Goal: Task Accomplishment & Management: Use online tool/utility

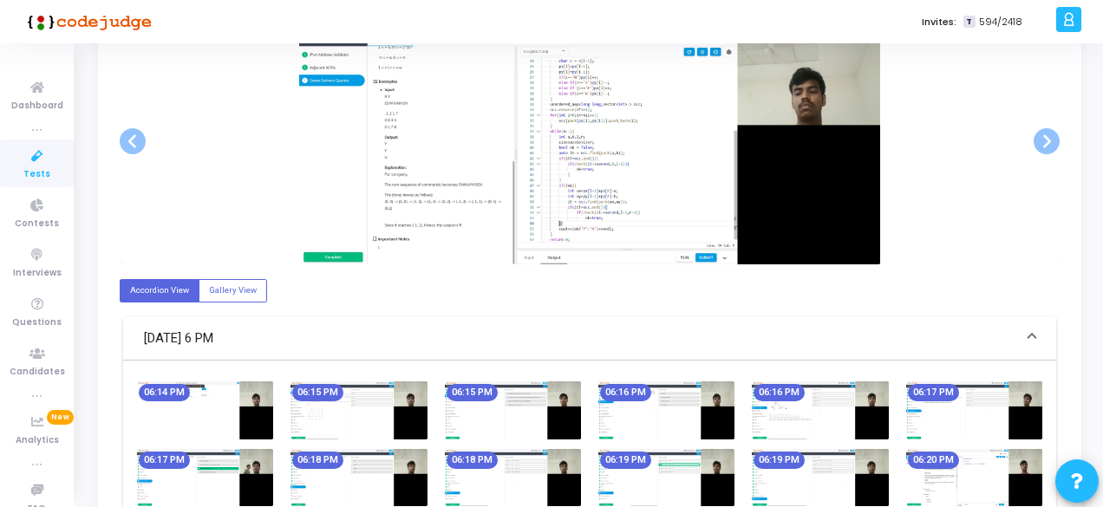
scroll to position [260, 0]
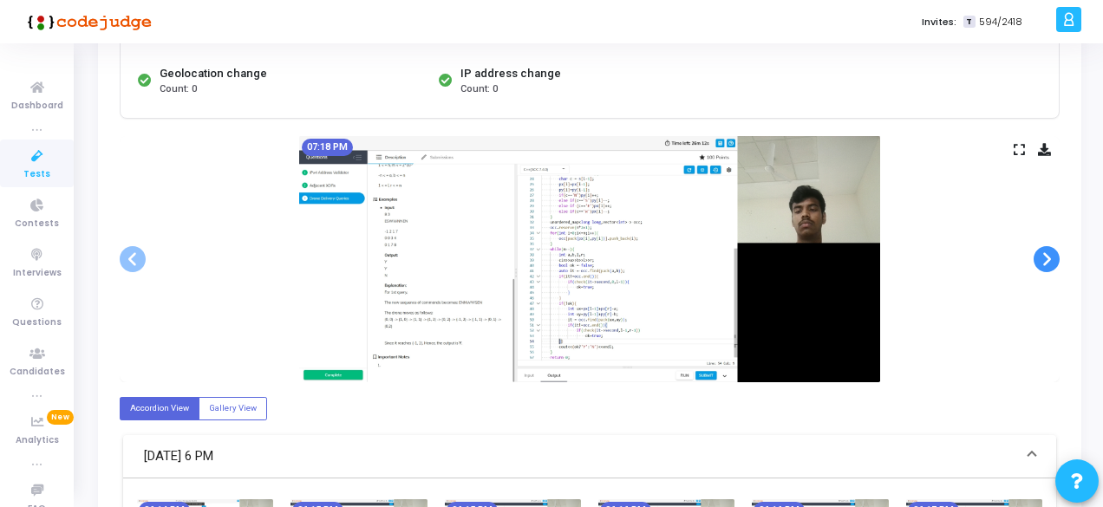
click at [1045, 252] on span at bounding box center [1046, 259] width 26 height 26
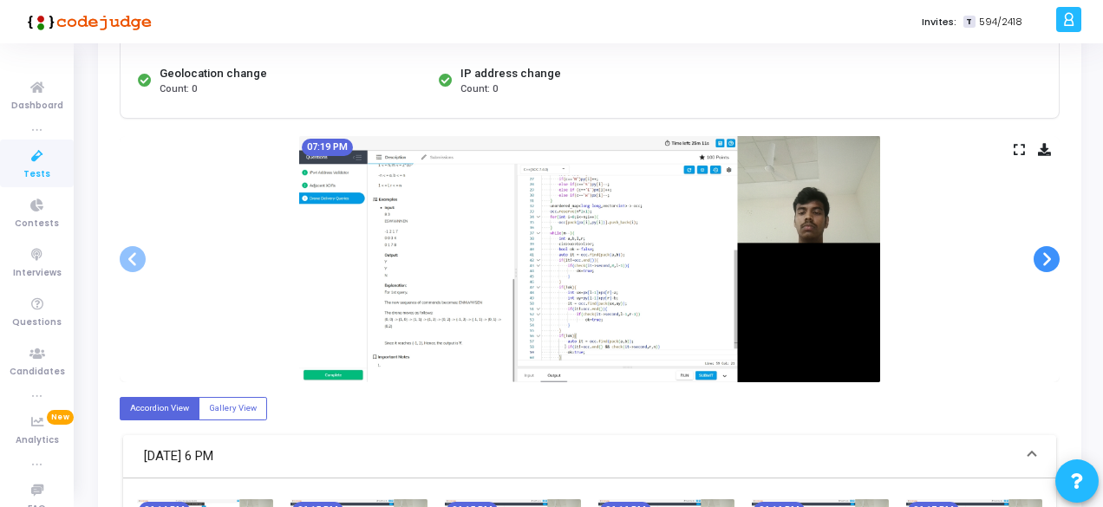
click at [1045, 252] on span at bounding box center [1046, 259] width 26 height 26
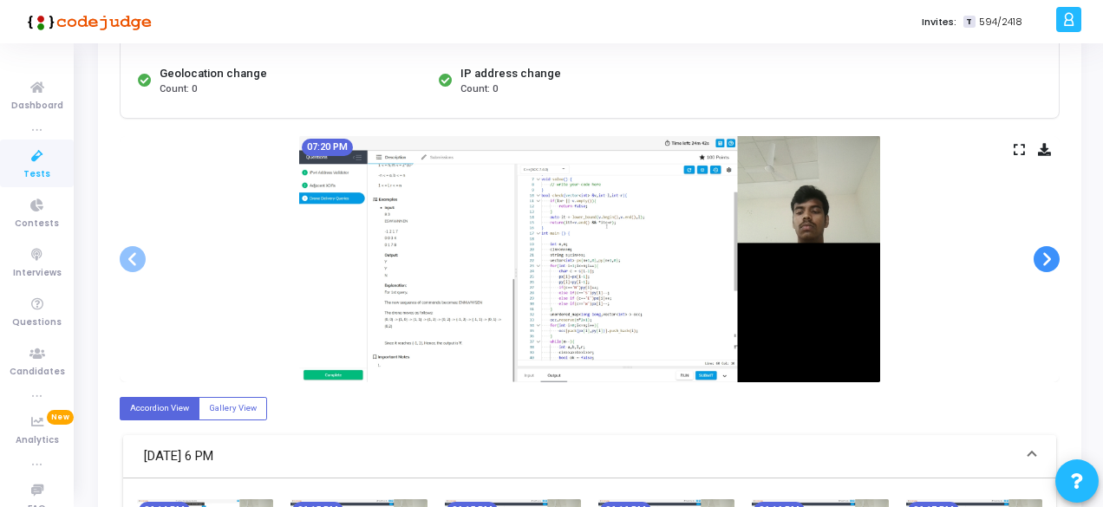
click at [1045, 252] on span at bounding box center [1046, 259] width 26 height 26
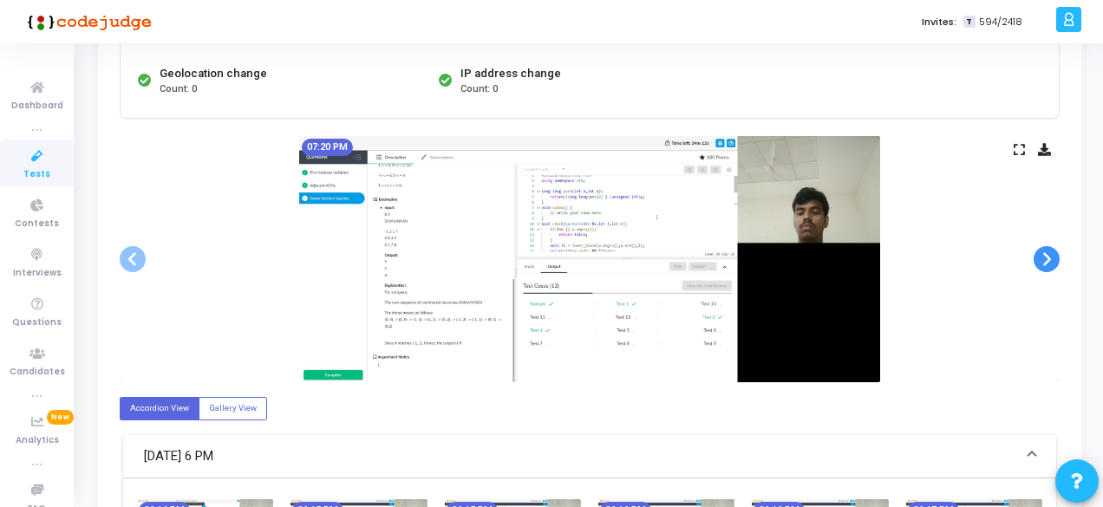
click at [1045, 252] on span at bounding box center [1046, 259] width 26 height 26
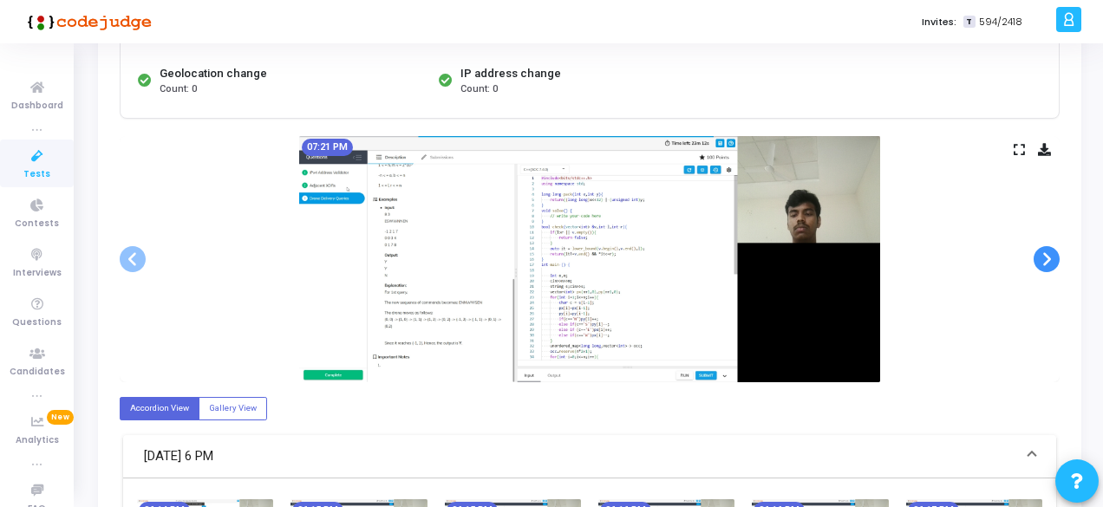
click at [1045, 252] on span at bounding box center [1046, 259] width 26 height 26
click at [1039, 268] on span at bounding box center [1046, 259] width 26 height 26
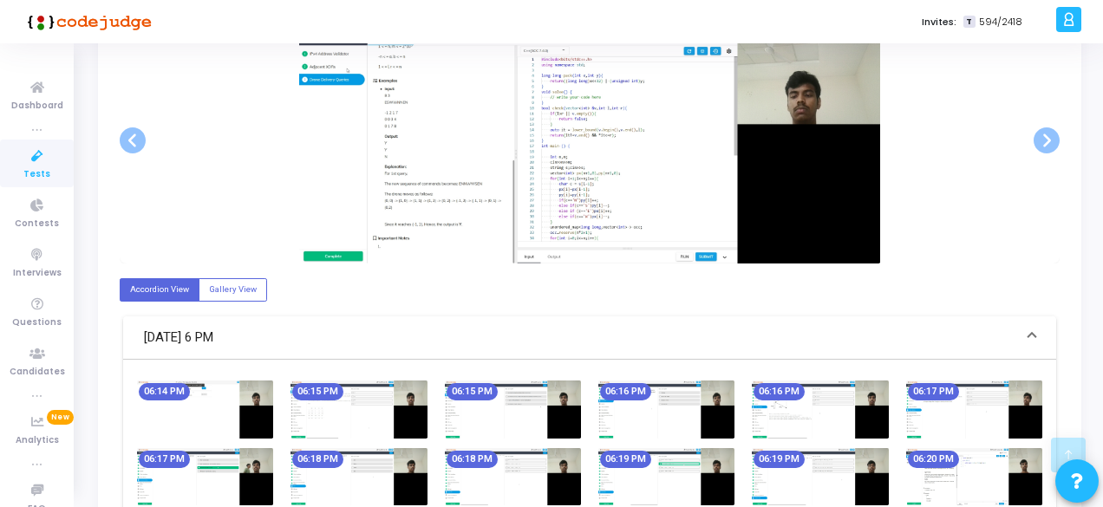
scroll to position [0, 0]
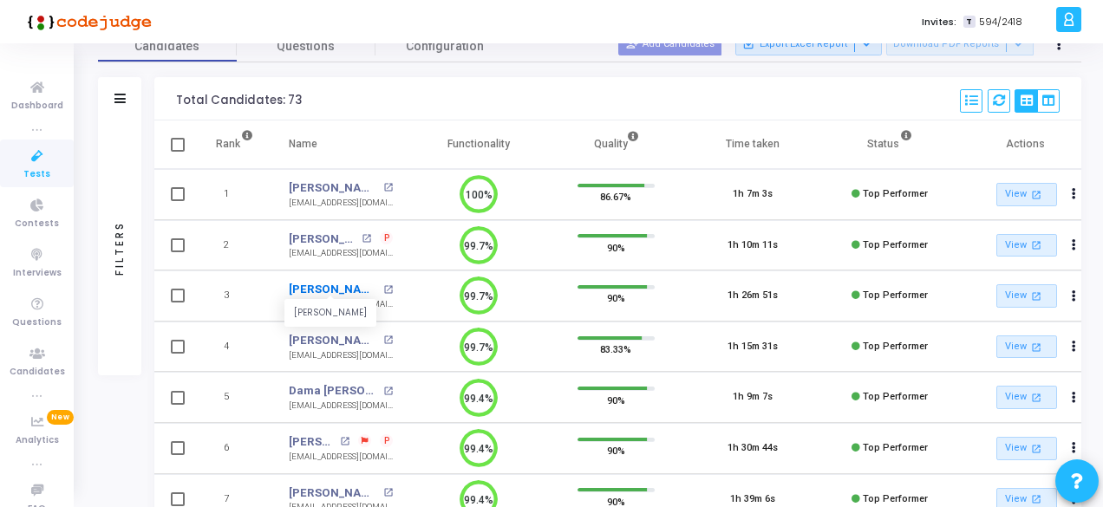
click at [349, 287] on link "Sahil Sharma" at bounding box center [334, 289] width 90 height 17
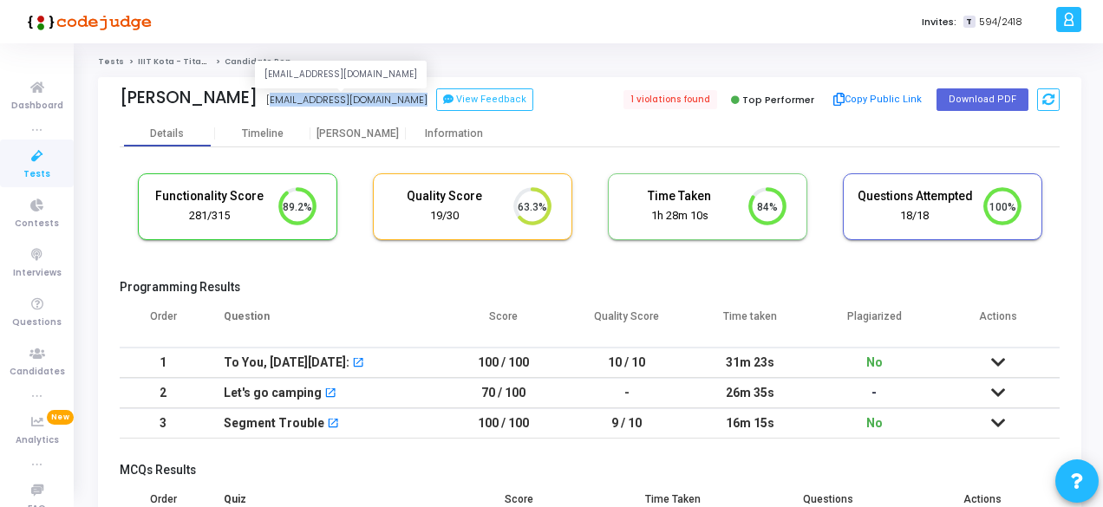
drag, startPoint x: 258, startPoint y: 95, endPoint x: 387, endPoint y: 100, distance: 128.4
click at [387, 100] on div "2022kucp1093@iiitkota.ac.in" at bounding box center [346, 100] width 161 height 15
copy div "2022kucp1093@iiitkota.ac.in"
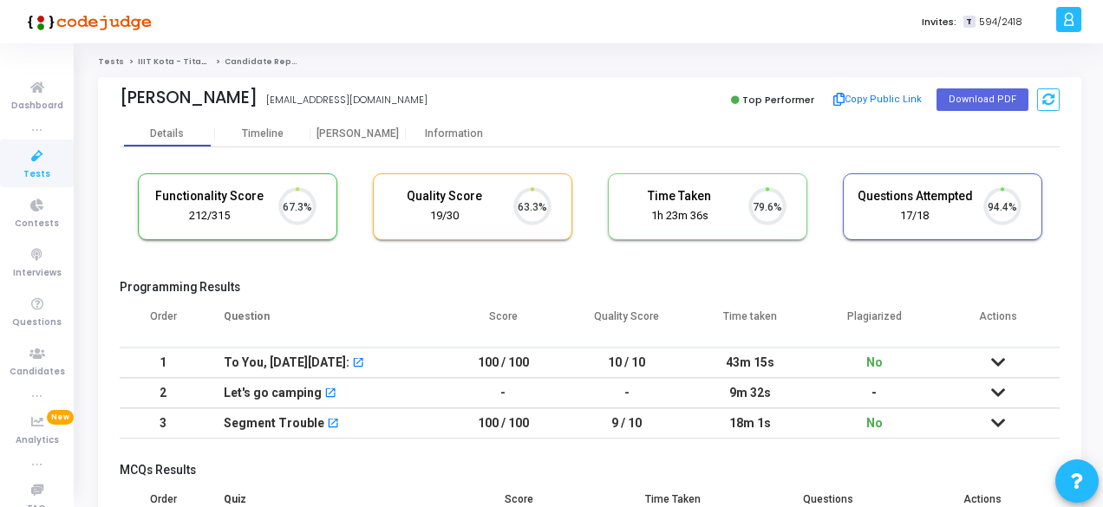
scroll to position [36, 43]
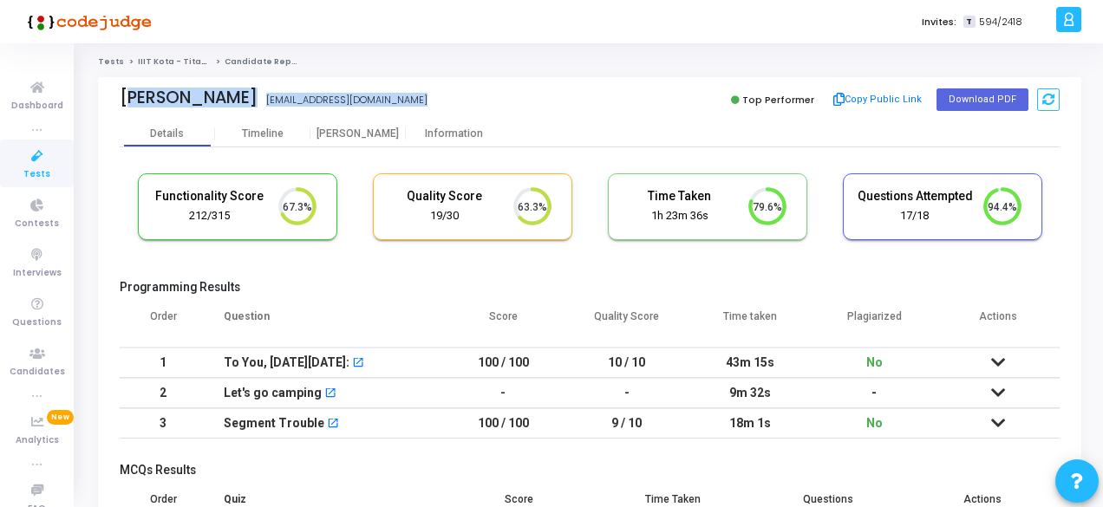
drag, startPoint x: 120, startPoint y: 94, endPoint x: 421, endPoint y: 96, distance: 300.8
click at [421, 96] on div "[PERSON_NAME] [EMAIL_ADDRESS][DOMAIN_NAME]" at bounding box center [350, 100] width 461 height 25
copy div "[PERSON_NAME] [PERSON_NAME] [EMAIL_ADDRESS][DOMAIN_NAME]"
